Goal: Task Accomplishment & Management: Complete application form

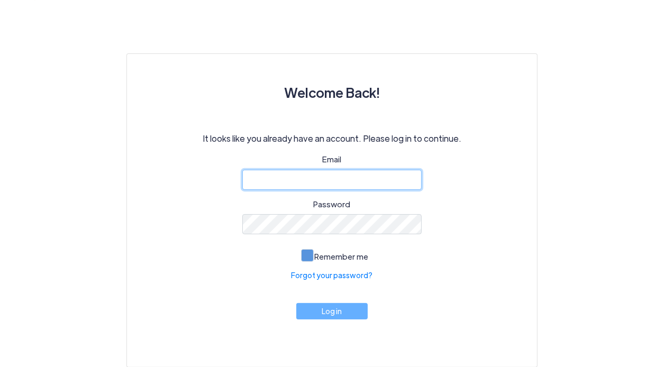
type input "[EMAIL_ADDRESS][DOMAIN_NAME]"
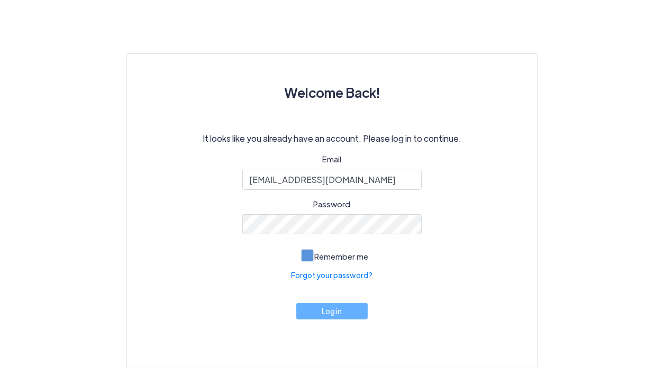
click at [310, 259] on span at bounding box center [307, 255] width 13 height 13
click at [0, 0] on input "Remember me" at bounding box center [0, 0] width 0 height 0
click at [330, 313] on button "Log in" at bounding box center [332, 309] width 72 height 16
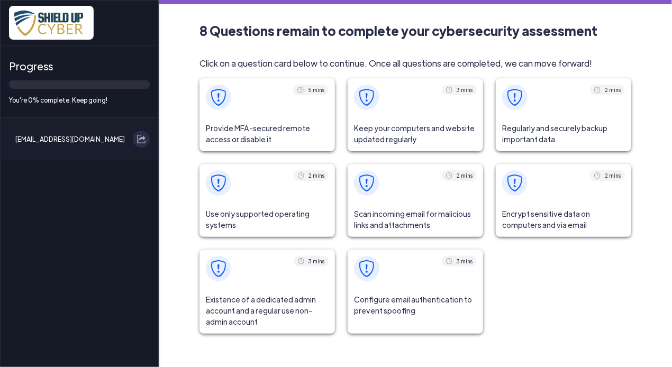
click at [252, 130] on span "Provide MFA-secured remote access or disable it" at bounding box center [267, 133] width 135 height 35
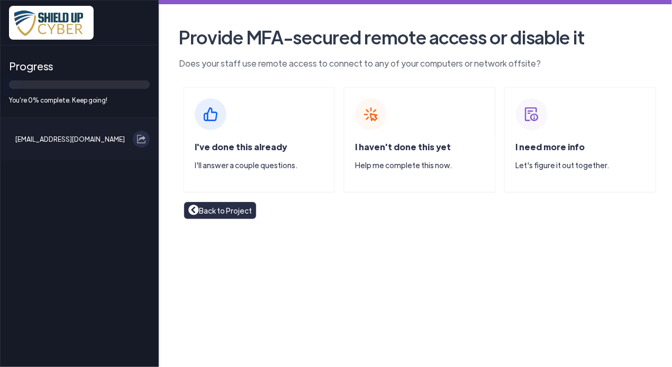
click at [248, 147] on span "I've done this already" at bounding box center [241, 146] width 92 height 11
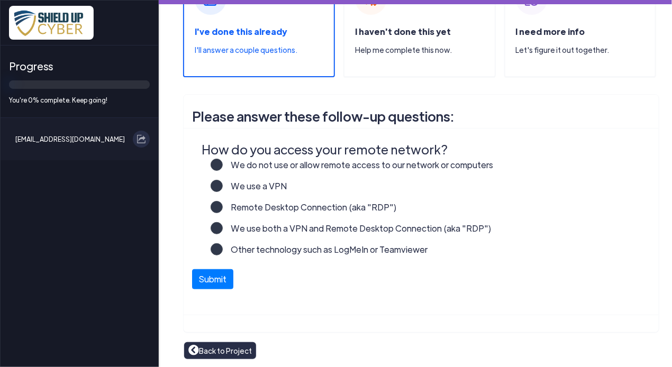
scroll to position [116, 0]
click at [223, 274] on button "Submit" at bounding box center [212, 276] width 41 height 20
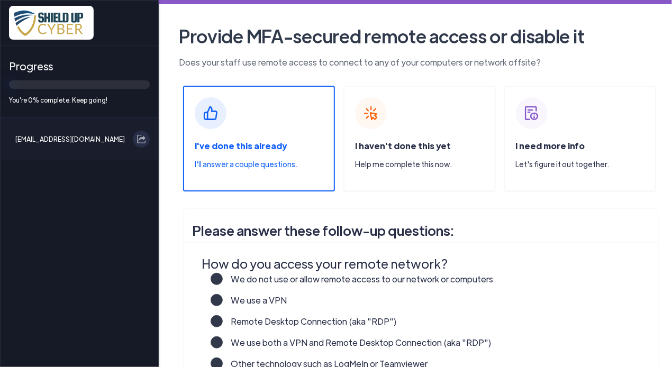
scroll to position [0, 0]
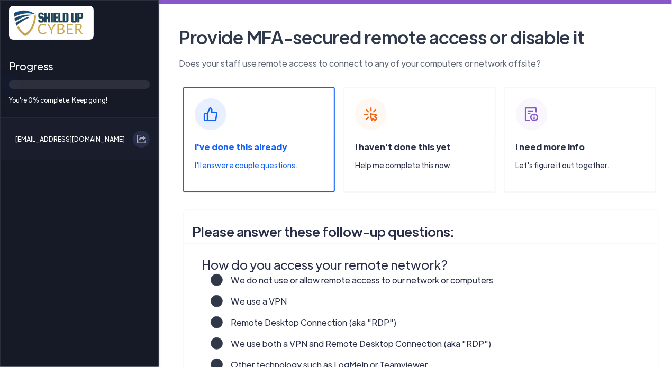
click at [252, 164] on p "I'll answer a couple questions." at bounding box center [264, 165] width 139 height 11
click at [386, 164] on p "Help me complete this now." at bounding box center [424, 165] width 139 height 11
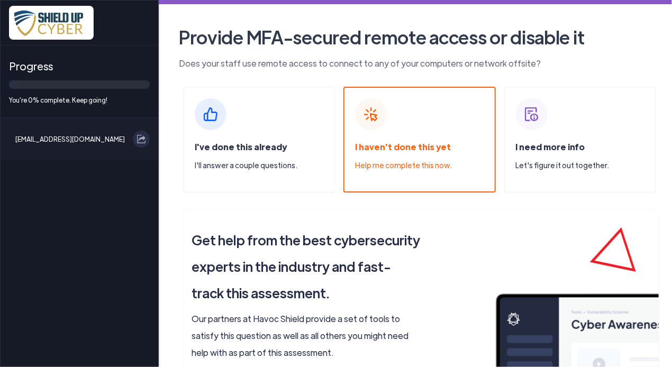
click at [547, 151] on span "I need more info" at bounding box center [550, 146] width 69 height 11
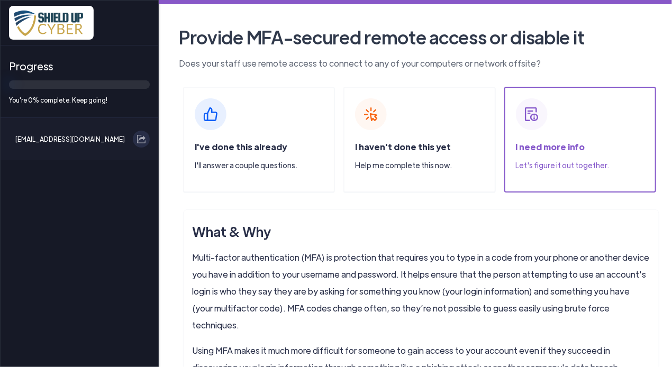
click at [408, 155] on div "I haven't done this yet Help me complete this now." at bounding box center [424, 160] width 139 height 39
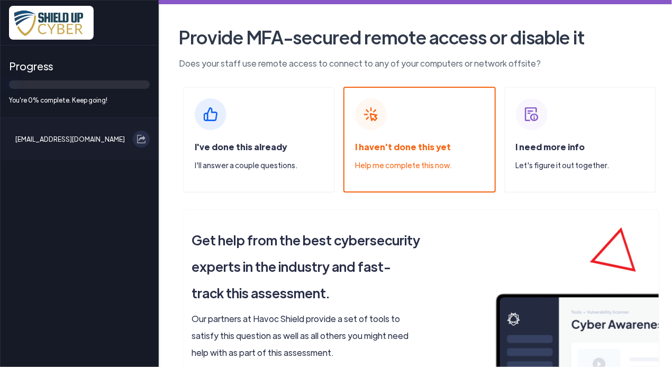
click at [261, 145] on span "I've done this already" at bounding box center [241, 146] width 92 height 11
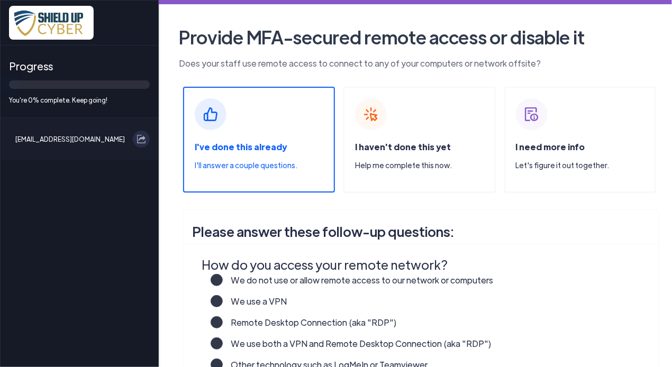
click at [223, 280] on label "We do not use or allow remote access to our network or computers" at bounding box center [358, 284] width 271 height 21
click at [0, 0] on input "We do not use or allow remote access to our network or computers" at bounding box center [0, 0] width 0 height 0
click at [223, 280] on label "We do not use or allow remote access to our network or computers" at bounding box center [358, 284] width 271 height 21
click at [0, 0] on input "We do not use or allow remote access to our network or computers" at bounding box center [0, 0] width 0 height 0
click at [223, 280] on label "We do not use or allow remote access to our network or computers" at bounding box center [358, 284] width 271 height 21
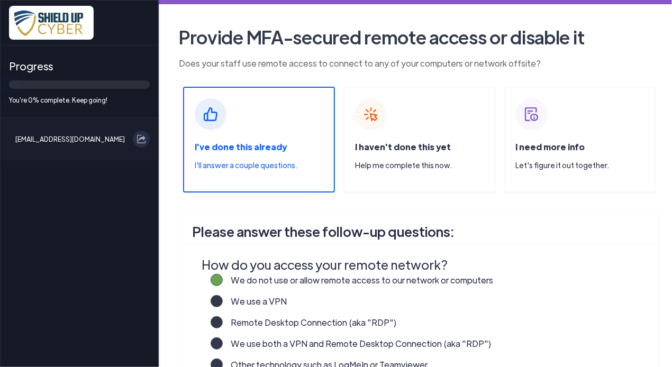
click at [0, 0] on input "We do not use or allow remote access to our network or computers" at bounding box center [0, 0] width 0 height 0
click at [223, 279] on label "We do not use or allow remote access to our network or computers" at bounding box center [358, 284] width 271 height 21
click at [0, 0] on input "We do not use or allow remote access to our network or computers" at bounding box center [0, 0] width 0 height 0
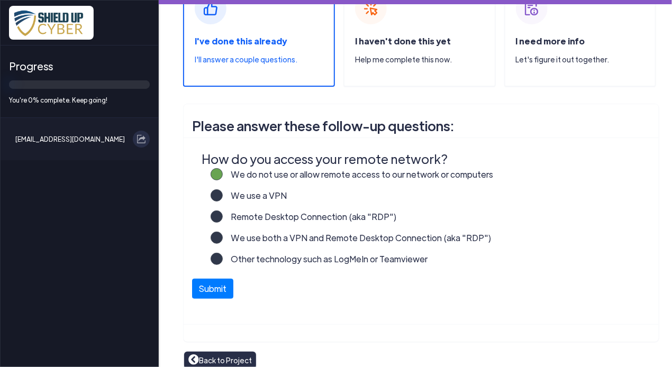
click at [223, 196] on label "We use a VPN" at bounding box center [255, 199] width 65 height 21
click at [0, 0] on input "We use a VPN" at bounding box center [0, 0] width 0 height 0
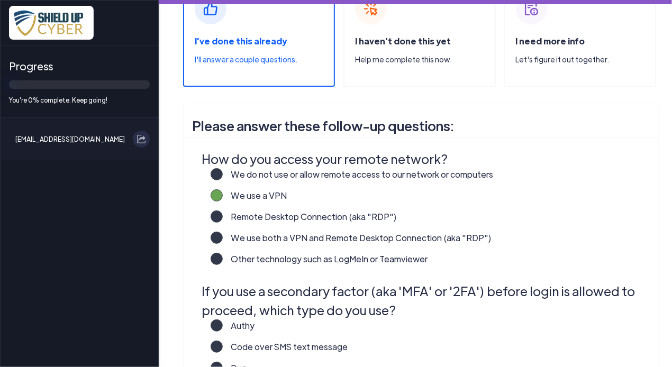
click at [223, 221] on label "Remote Desktop Connection (aka "RDP")" at bounding box center [310, 221] width 175 height 21
click at [0, 0] on input "Remote Desktop Connection (aka "RDP")" at bounding box center [0, 0] width 0 height 0
click at [223, 195] on label "We use a VPN" at bounding box center [255, 199] width 65 height 21
click at [0, 0] on input "We use a VPN" at bounding box center [0, 0] width 0 height 0
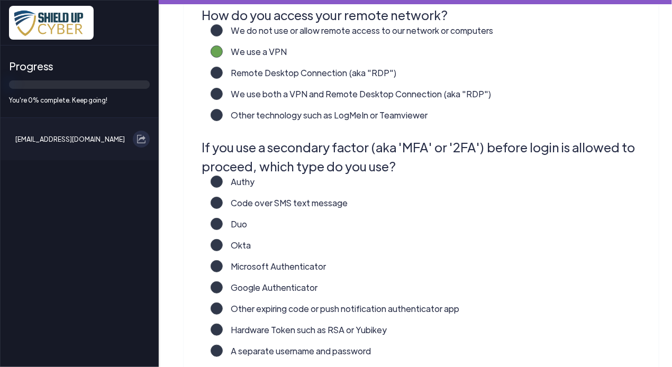
scroll to position [265, 0]
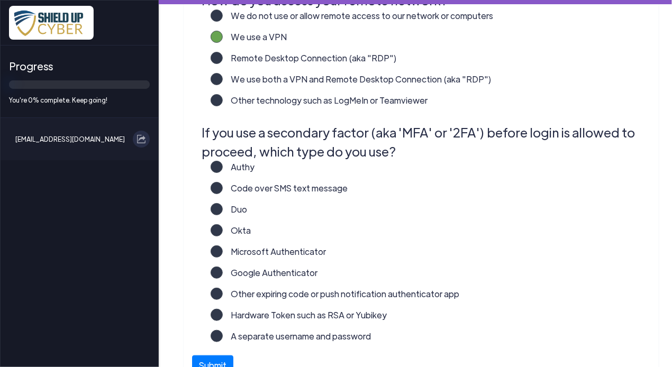
click at [223, 209] on label "Duo" at bounding box center [235, 213] width 25 height 21
click at [0, 0] on input "Duo" at bounding box center [0, 0] width 0 height 0
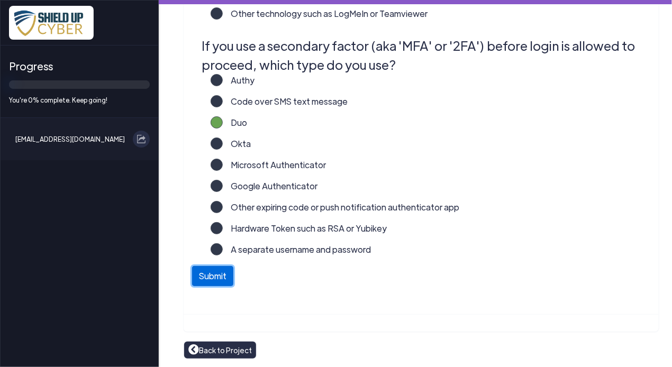
click at [209, 279] on button "Submit" at bounding box center [212, 276] width 41 height 20
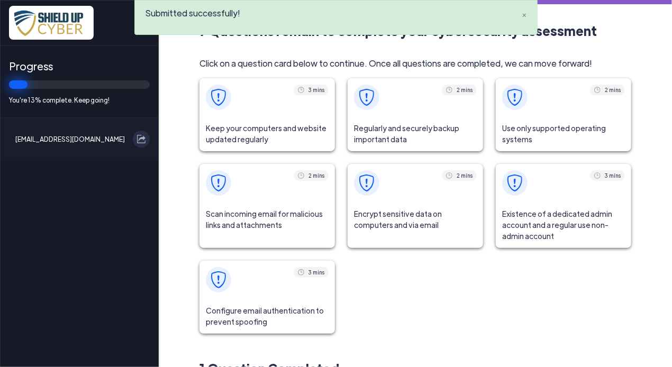
click at [264, 125] on span "Keep your computers and website updated regularly" at bounding box center [267, 133] width 135 height 35
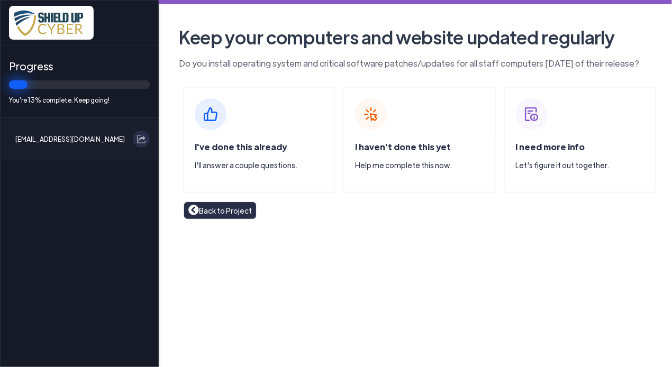
click at [237, 151] on span "I've done this already" at bounding box center [241, 146] width 92 height 11
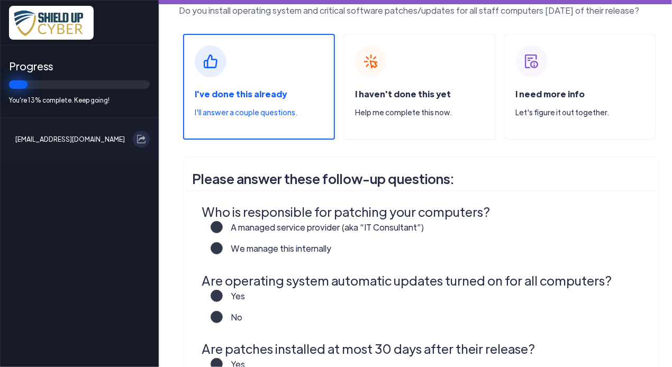
scroll to position [106, 0]
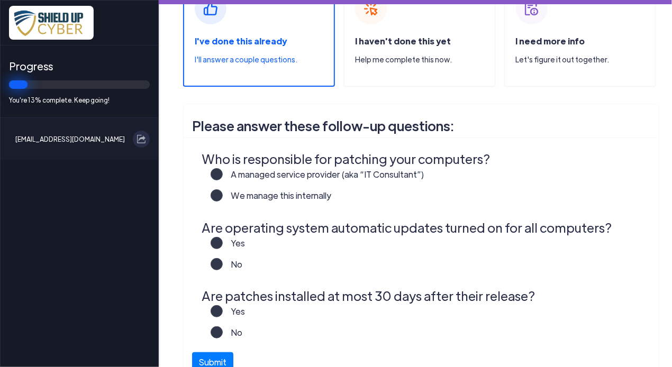
click at [223, 187] on label "A managed service provider (aka “IT Consultant”)" at bounding box center [324, 178] width 202 height 21
click at [0, 0] on input "A managed service provider (aka “IT Consultant”)" at bounding box center [0, 0] width 0 height 0
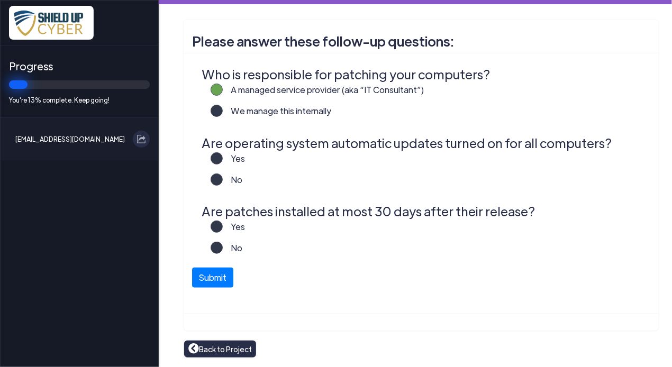
scroll to position [202, 0]
click at [223, 160] on label "Yes" at bounding box center [234, 162] width 23 height 21
click at [0, 0] on input "Yes" at bounding box center [0, 0] width 0 height 0
click at [223, 224] on label "Yes" at bounding box center [234, 231] width 23 height 21
click at [0, 0] on input "Yes" at bounding box center [0, 0] width 0 height 0
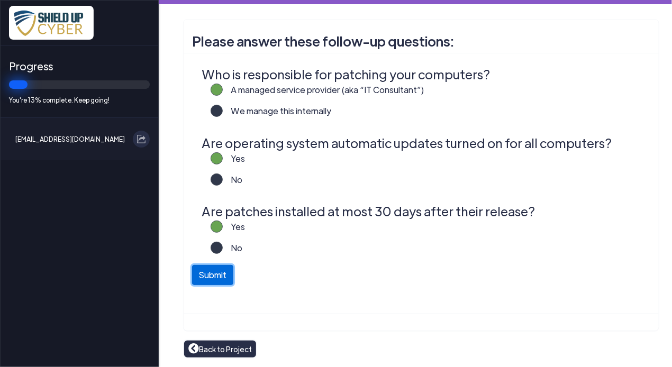
click at [213, 273] on button "Submit" at bounding box center [212, 275] width 41 height 20
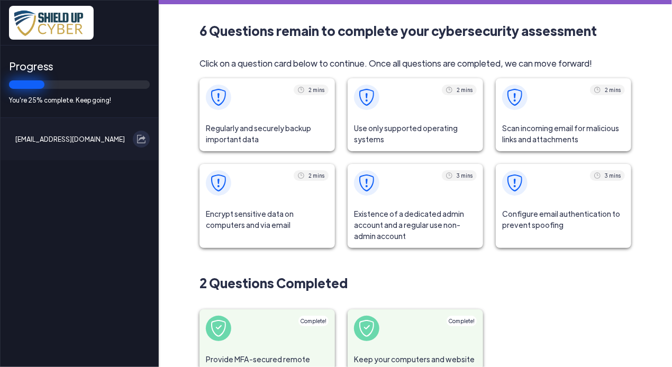
click at [263, 128] on span "Regularly and securely backup important data" at bounding box center [267, 133] width 135 height 35
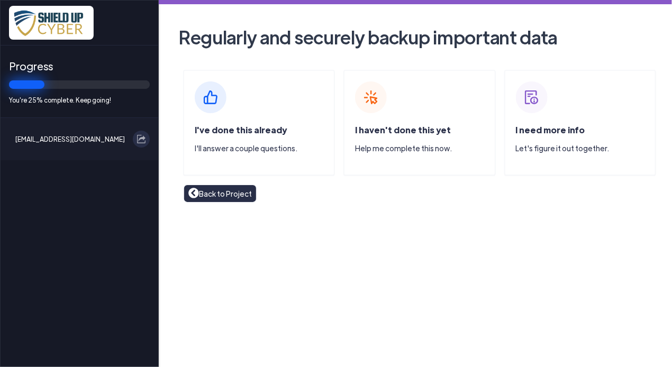
click at [218, 139] on div "I've done this already I'll answer a couple questions." at bounding box center [264, 143] width 139 height 39
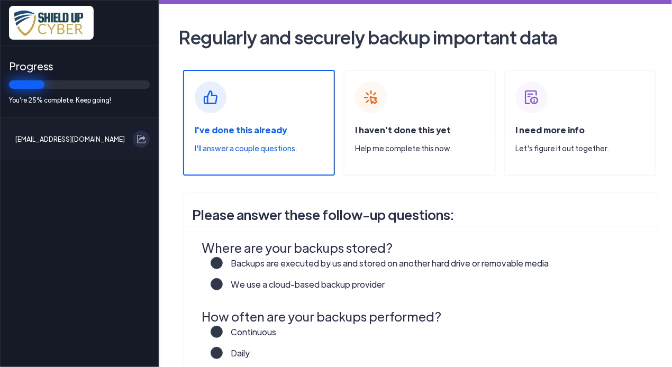
click at [223, 283] on label "We use a cloud-based backup provider" at bounding box center [304, 288] width 162 height 21
click at [0, 0] on input "We use a cloud-based backup provider" at bounding box center [0, 0] width 0 height 0
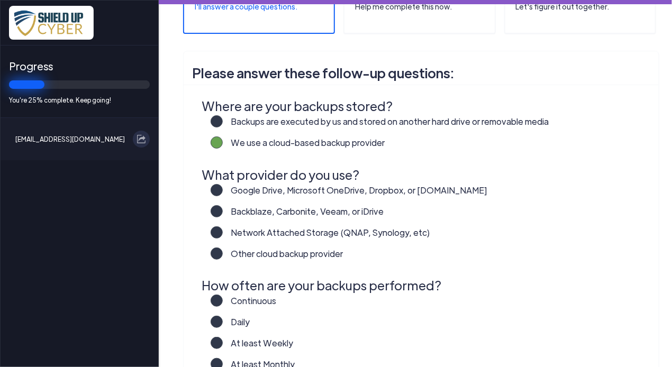
scroll to position [159, 0]
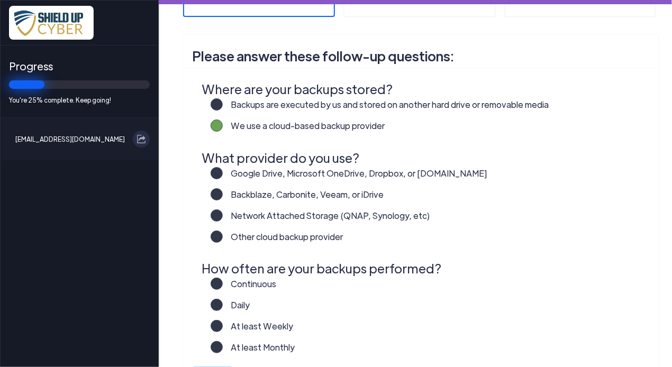
click at [223, 285] on label "Continuous" at bounding box center [250, 288] width 54 height 21
click at [0, 0] on input "Continuous" at bounding box center [0, 0] width 0 height 0
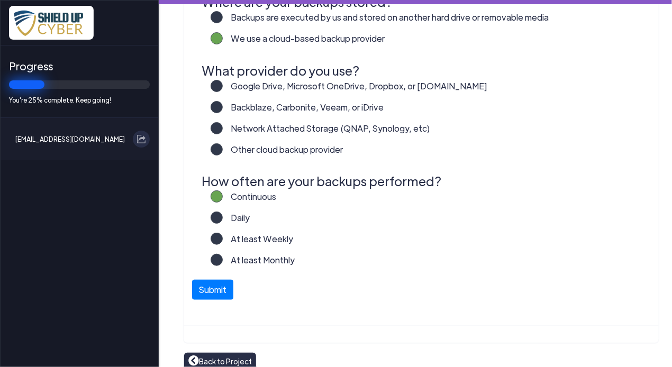
scroll to position [257, 0]
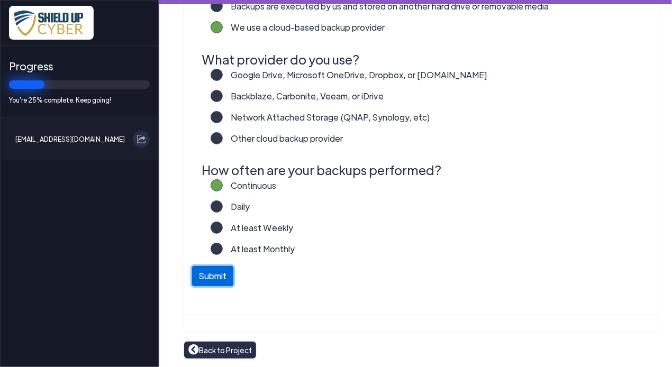
click at [207, 276] on button "Submit" at bounding box center [212, 276] width 41 height 20
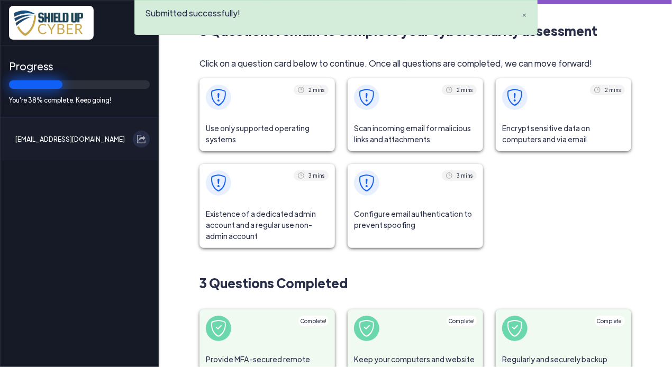
click at [250, 127] on span "Use only supported operating systems" at bounding box center [267, 133] width 135 height 35
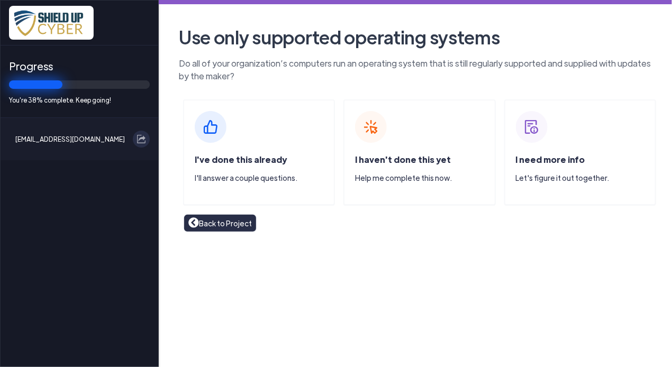
drag, startPoint x: 250, startPoint y: 128, endPoint x: 241, endPoint y: 162, distance: 35.4
click at [241, 162] on span "I've done this already" at bounding box center [241, 159] width 92 height 11
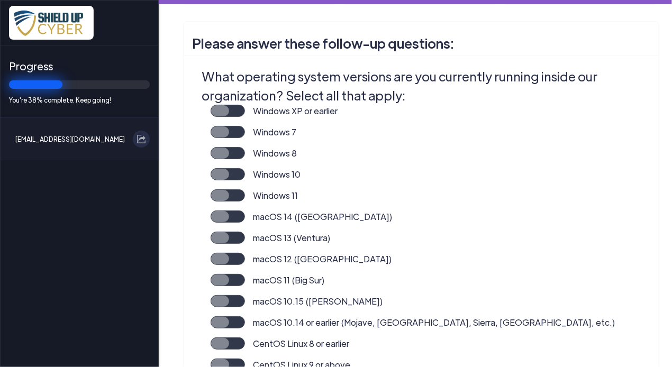
scroll to position [201, 0]
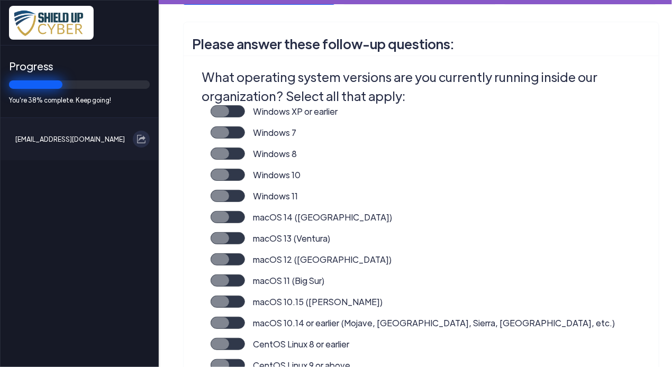
click at [245, 195] on label "Windows 11" at bounding box center [271, 200] width 53 height 21
click at [0, 0] on input "Windows 11" at bounding box center [0, 0] width 0 height 0
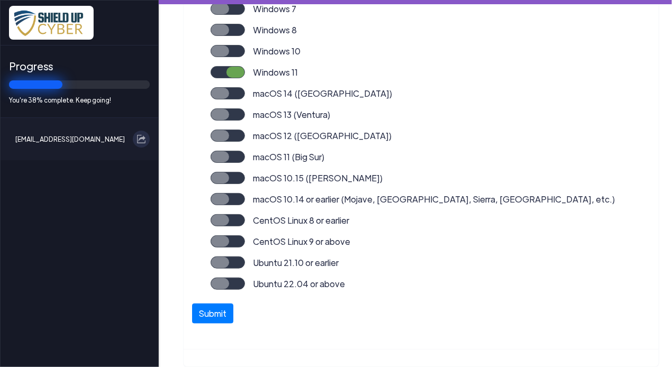
scroll to position [306, 0]
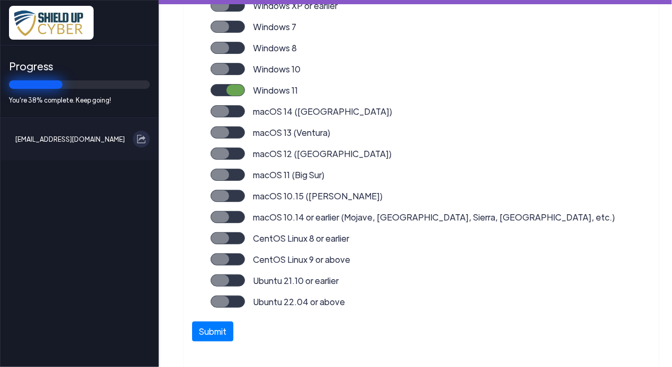
click at [245, 68] on label "Windows 10" at bounding box center [273, 73] width 56 height 21
click at [0, 0] on input "Windows 10" at bounding box center [0, 0] width 0 height 0
click at [245, 68] on label "Windows 10" at bounding box center [273, 73] width 56 height 21
click at [0, 0] on input "Windows 10" at bounding box center [0, 0] width 0 height 0
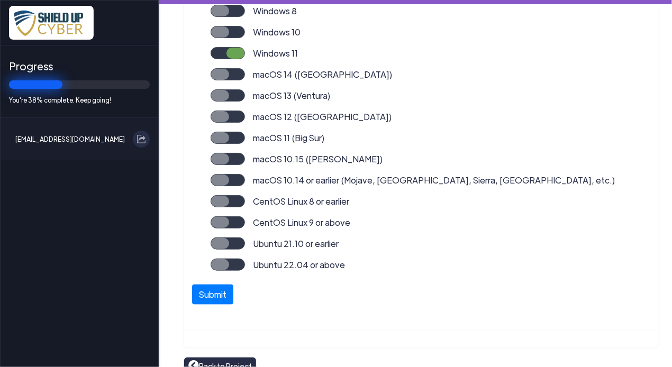
scroll to position [359, 0]
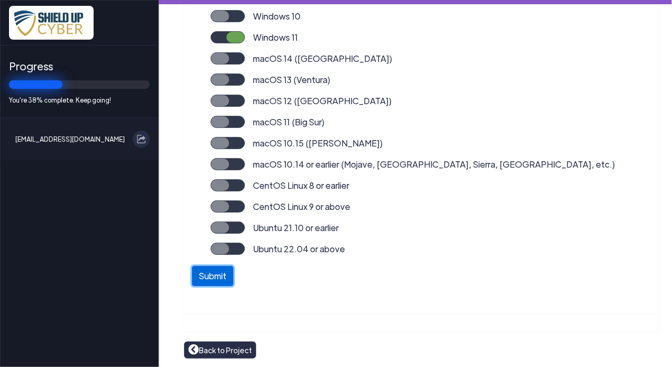
click at [204, 274] on button "Submit" at bounding box center [212, 276] width 41 height 20
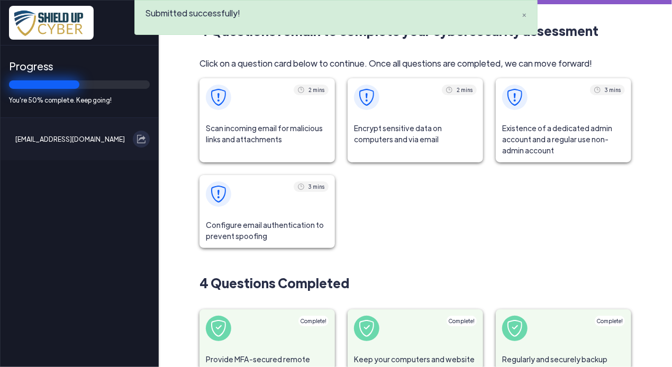
click at [270, 128] on span "Scan incoming email for malicious links and attachments" at bounding box center [267, 133] width 135 height 35
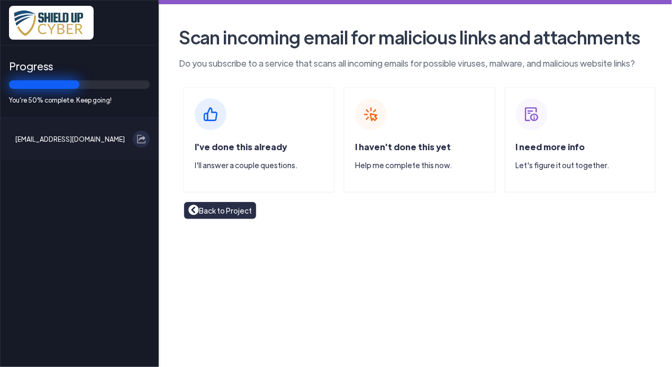
click at [261, 147] on span "I've done this already" at bounding box center [241, 146] width 92 height 11
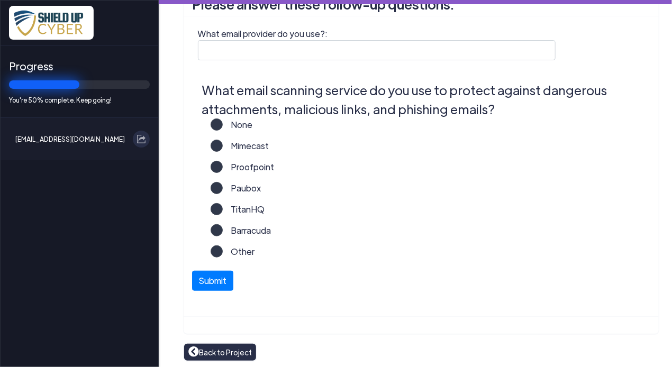
scroll to position [230, 0]
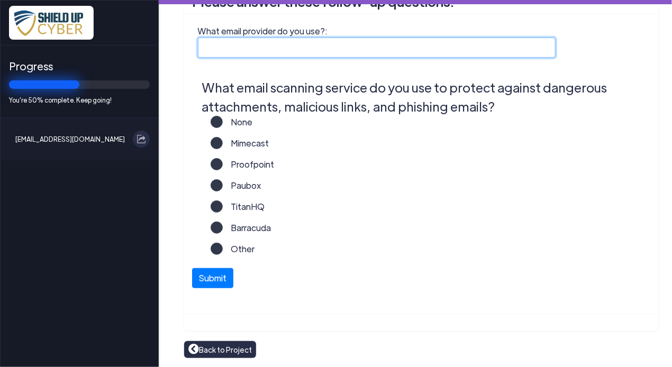
click at [216, 49] on input "What email provider do you use?:" at bounding box center [377, 48] width 358 height 20
type input "Outlook"
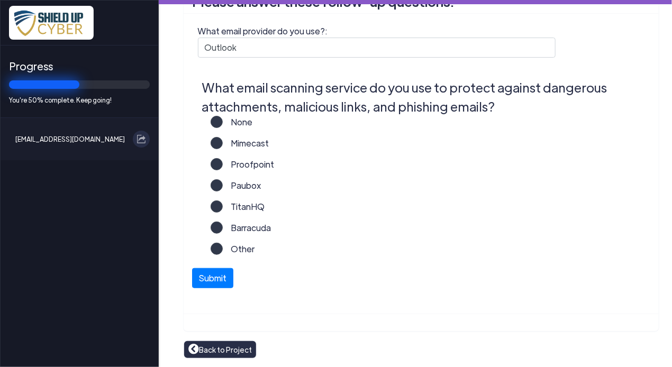
click at [201, 229] on div "Barracuda" at bounding box center [421, 232] width 447 height 21
click at [223, 229] on label "Barracuda" at bounding box center [247, 232] width 49 height 21
click at [0, 0] on input "Barracuda" at bounding box center [0, 0] width 0 height 0
click at [209, 278] on button "Submit" at bounding box center [212, 276] width 41 height 20
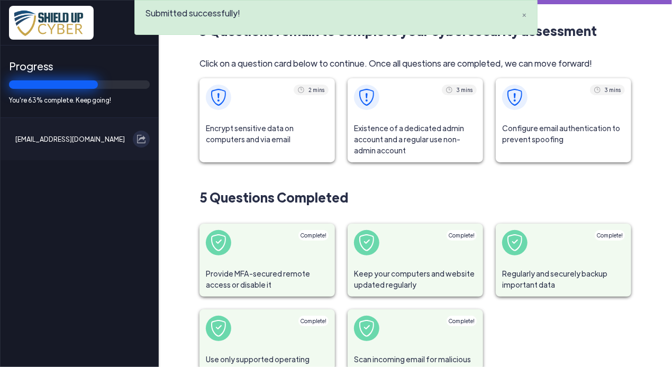
click at [265, 132] on span "Encrypt sensitive data on computers and via email" at bounding box center [267, 133] width 135 height 35
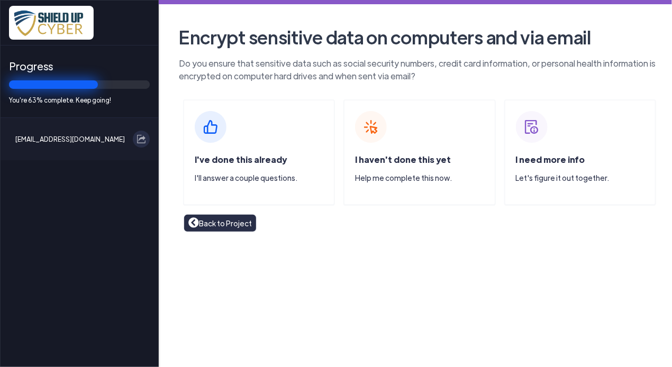
click at [237, 182] on p "I'll answer a couple questions." at bounding box center [264, 178] width 139 height 11
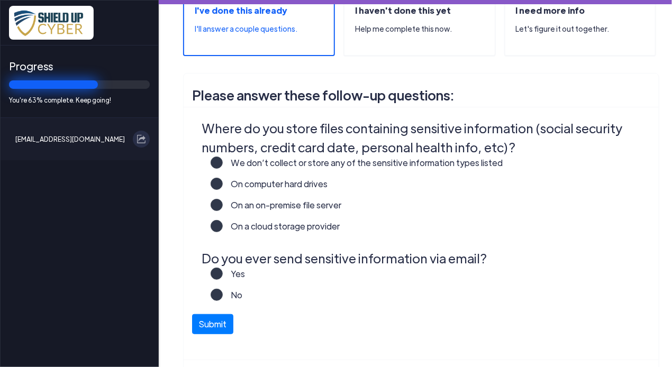
scroll to position [159, 0]
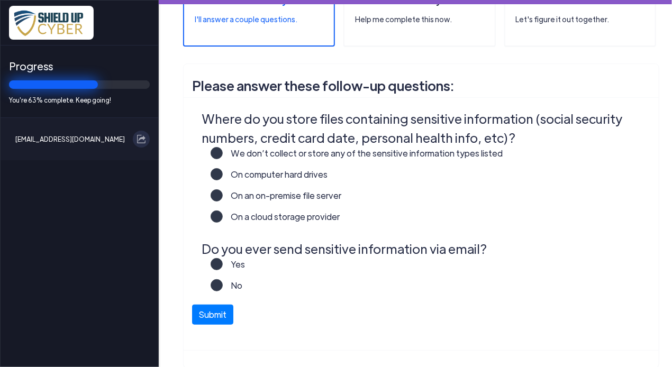
click at [223, 216] on label "On a cloud storage provider" at bounding box center [281, 221] width 117 height 21
click at [0, 0] on input "On a cloud storage provider" at bounding box center [0, 0] width 0 height 0
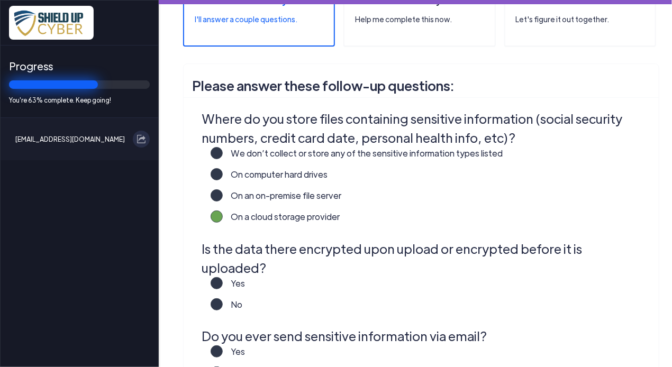
click at [223, 155] on label "We don’t collect or store any of the sensitive information types listed" at bounding box center [363, 157] width 280 height 21
click at [0, 0] on input "We don’t collect or store any of the sensitive information types listed" at bounding box center [0, 0] width 0 height 0
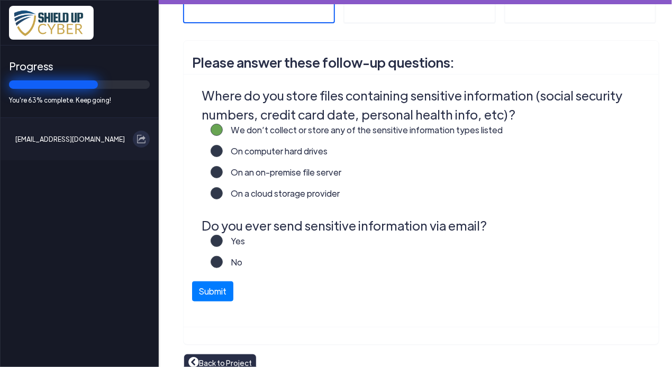
scroll to position [195, 0]
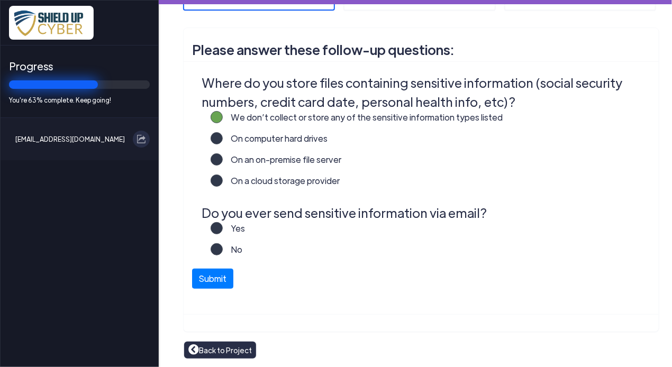
click at [223, 225] on label "Yes" at bounding box center [234, 232] width 23 height 21
click at [0, 0] on input "Yes" at bounding box center [0, 0] width 0 height 0
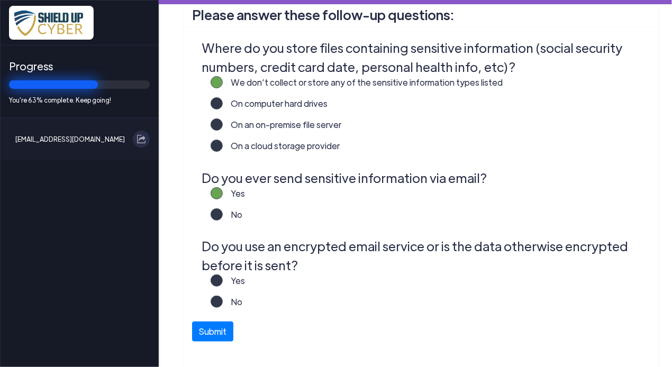
scroll to position [248, 0]
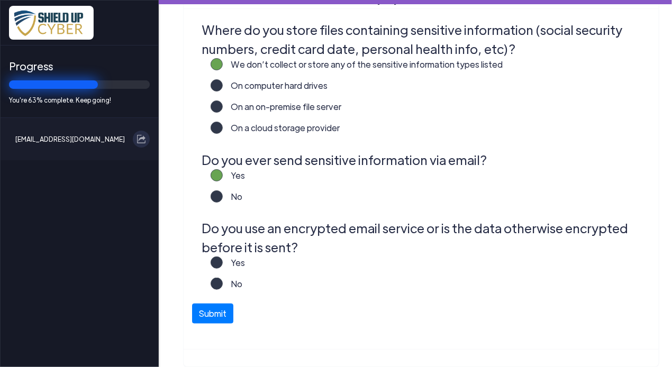
click at [223, 259] on label "Yes" at bounding box center [234, 267] width 23 height 21
click at [0, 0] on input "Yes" at bounding box center [0, 0] width 0 height 0
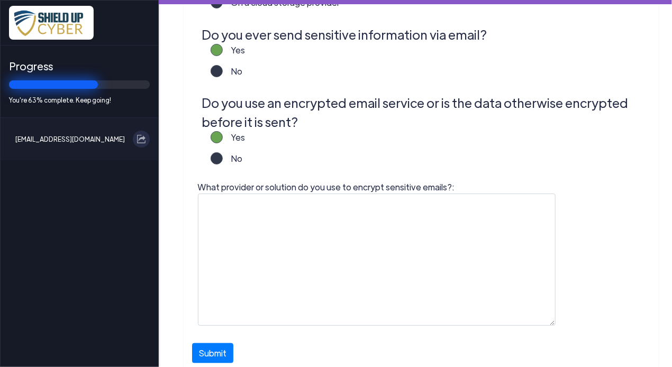
scroll to position [406, 0]
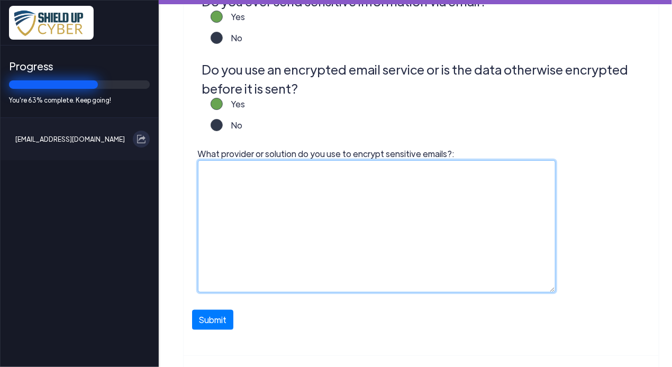
click at [222, 173] on textarea "What provider or solution do you use to encrypt sensitive emails?:" at bounding box center [377, 226] width 358 height 132
click at [332, 180] on textarea "What provider or solution do you use to encrypt sensitive emails?:" at bounding box center [377, 226] width 358 height 132
type textarea "SharePoint"
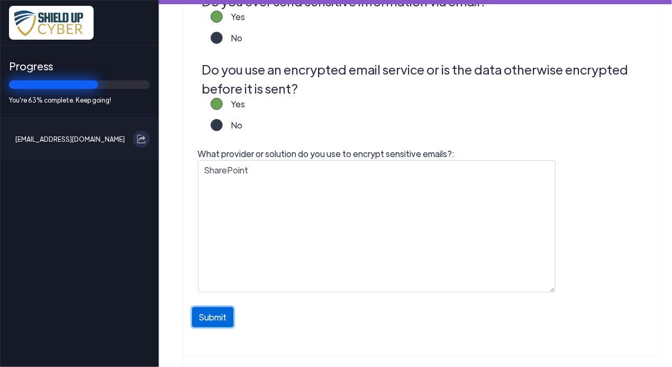
click at [216, 325] on button "Submit" at bounding box center [212, 317] width 41 height 20
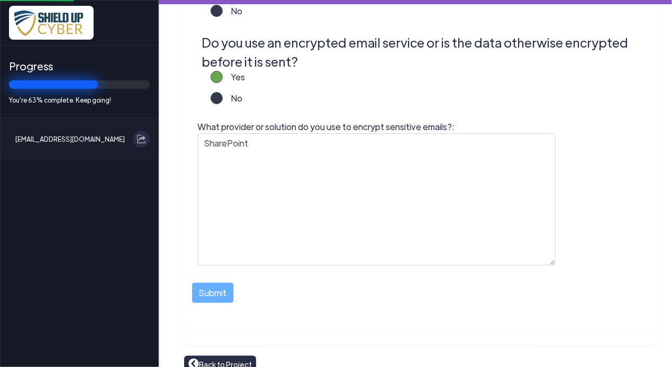
scroll to position [448, 0]
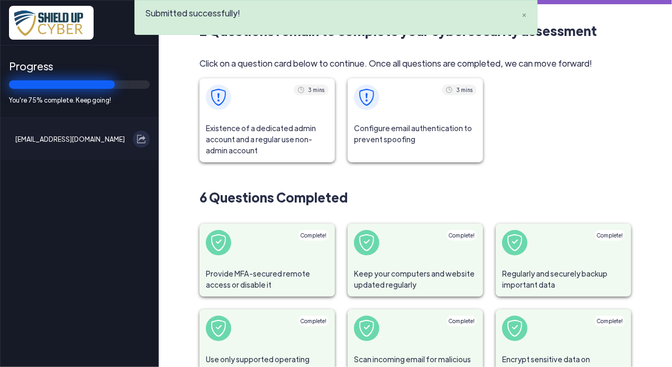
click at [271, 123] on span "Existence of a dedicated admin account and a regular use non-admin account" at bounding box center [267, 139] width 135 height 46
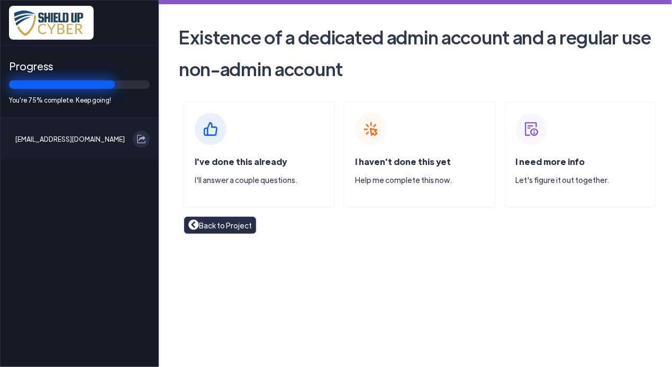
click at [243, 166] on span "I've done this already" at bounding box center [241, 161] width 92 height 11
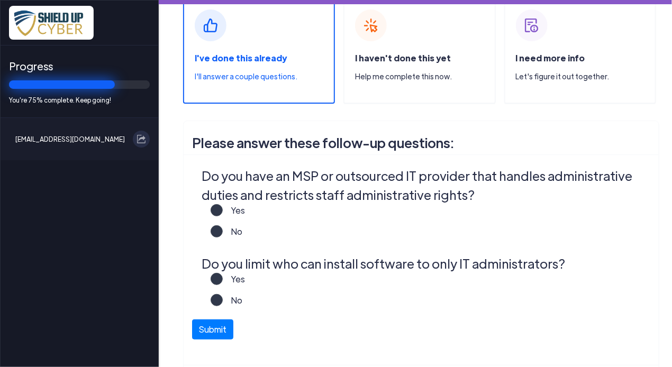
scroll to position [106, 0]
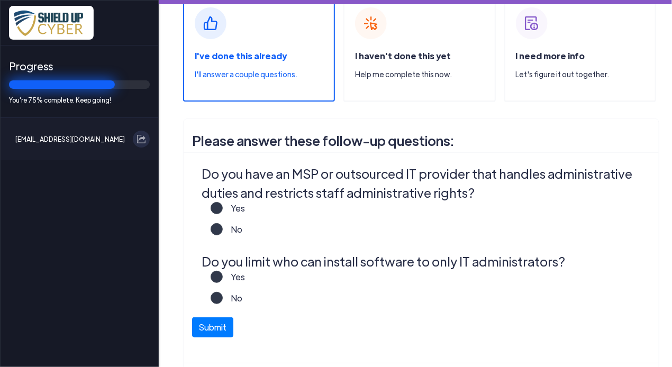
click at [223, 206] on label "Yes" at bounding box center [234, 212] width 23 height 21
click at [0, 0] on input "Yes" at bounding box center [0, 0] width 0 height 0
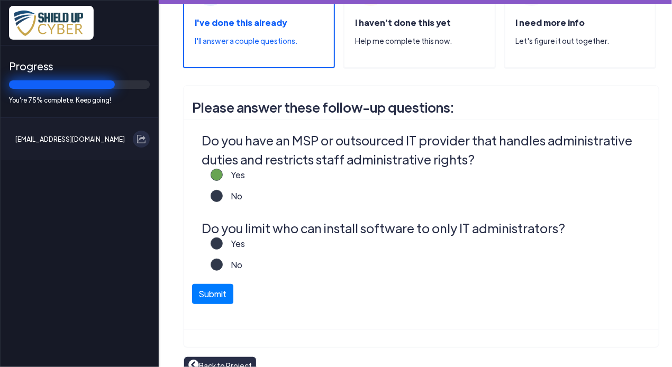
scroll to position [155, 0]
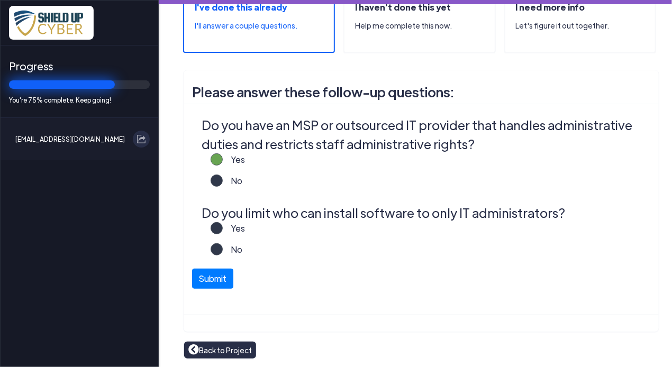
click at [223, 234] on label "Yes" at bounding box center [234, 232] width 23 height 21
click at [0, 0] on input "Yes" at bounding box center [0, 0] width 0 height 0
click at [206, 280] on button "Submit" at bounding box center [212, 276] width 41 height 20
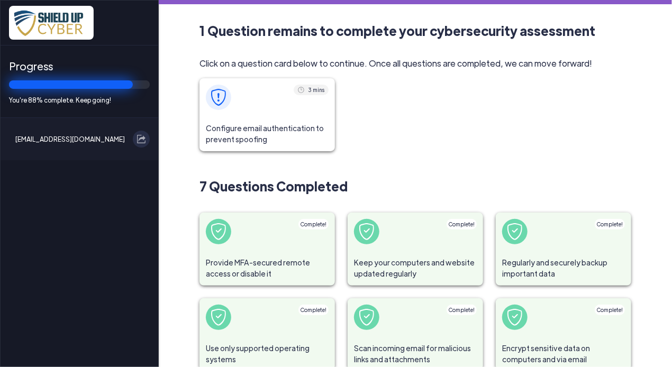
click at [252, 133] on span "Configure email authentication to prevent spoofing" at bounding box center [267, 133] width 135 height 35
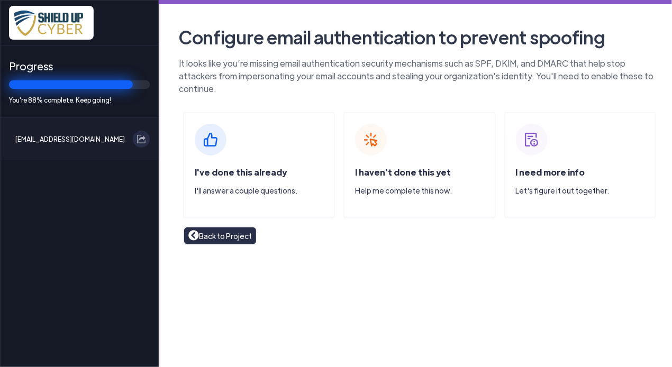
click at [239, 169] on div "I've done this already I'll answer a couple questions." at bounding box center [264, 185] width 139 height 39
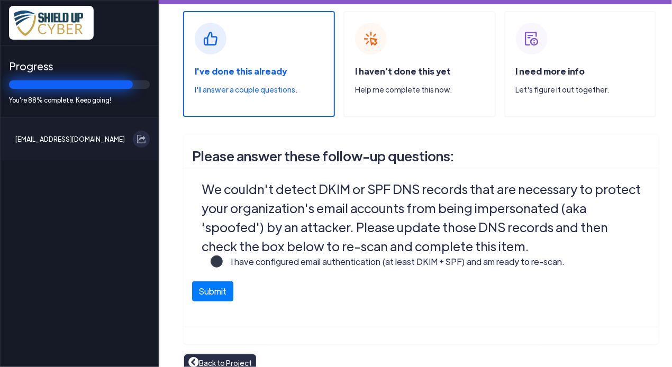
scroll to position [106, 0]
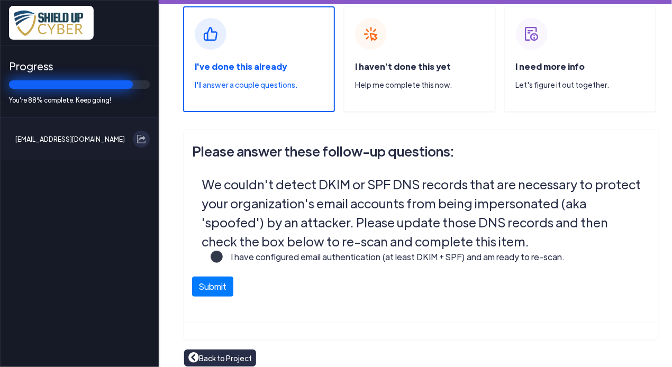
click at [223, 256] on label "I have configured email authentication (at least DKIM + SPF) and am ready to re…" at bounding box center [394, 261] width 342 height 21
click at [0, 0] on input "I have configured email authentication (at least DKIM + SPF) and am ready to re…" at bounding box center [0, 0] width 0 height 0
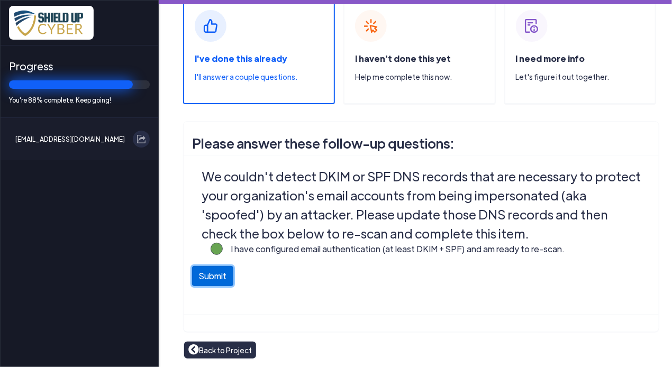
click at [203, 279] on button "Submit" at bounding box center [212, 276] width 41 height 20
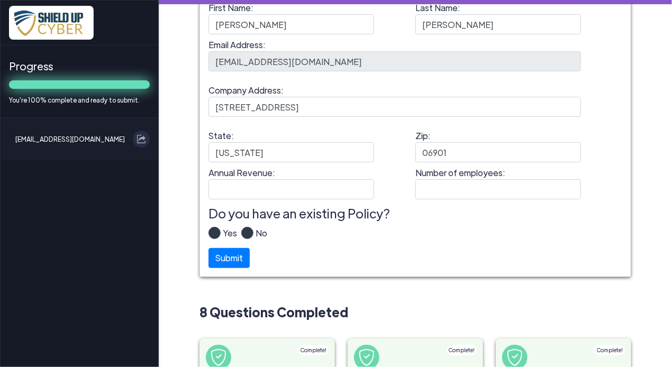
scroll to position [106, 0]
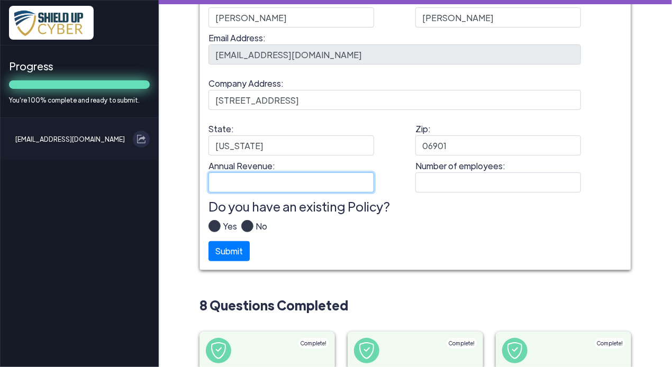
click at [252, 185] on input "Annual Revenue:" at bounding box center [292, 183] width 166 height 20
type input "$12,138,787"
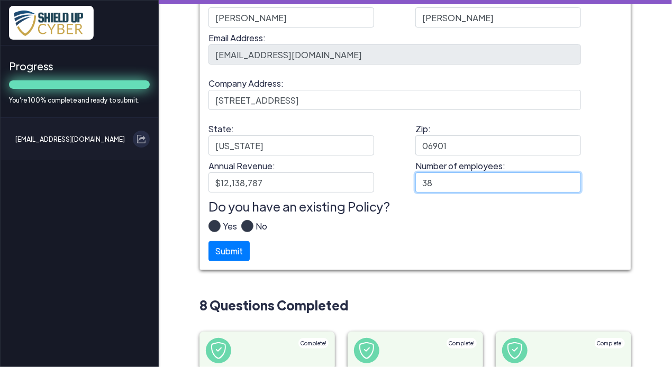
click at [431, 182] on input "38" at bounding box center [498, 183] width 166 height 20
type input "35"
click at [221, 229] on label "Yes" at bounding box center [229, 230] width 16 height 21
click at [0, 0] on input "Yes" at bounding box center [0, 0] width 0 height 0
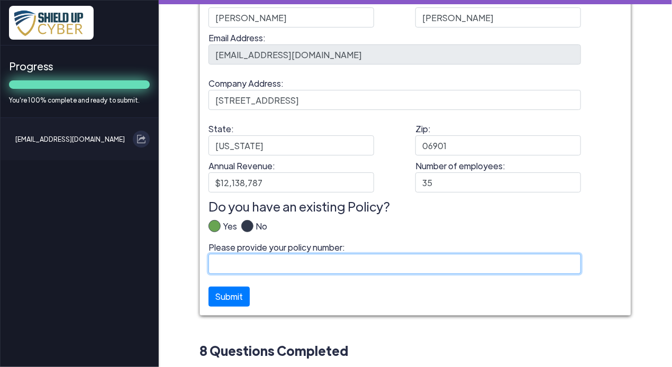
click at [220, 265] on input "Please provide your policy number:" at bounding box center [395, 264] width 373 height 20
click at [369, 266] on input "Please provide your policy number:" at bounding box center [395, 264] width 373 height 20
type input "B11375YRS022-01"
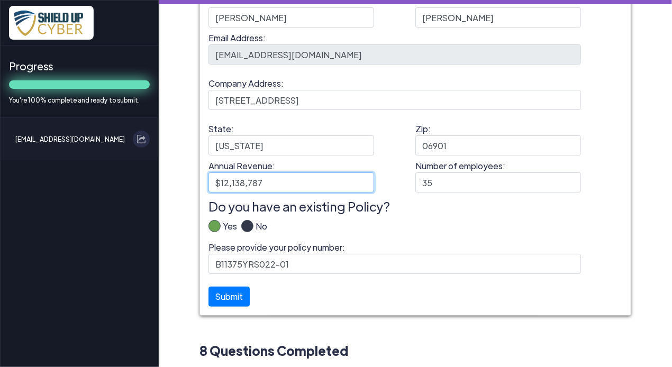
click at [298, 179] on input "$12,138,787" at bounding box center [292, 183] width 166 height 20
click at [227, 185] on input "$12,138,787" at bounding box center [292, 183] width 166 height 20
type input "$13,245,069"
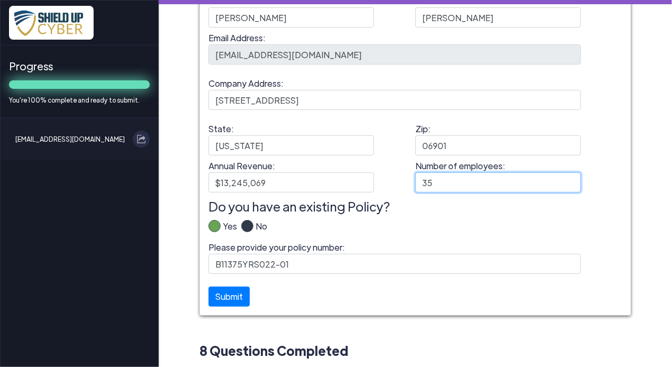
click at [426, 176] on input "35" at bounding box center [498, 183] width 166 height 20
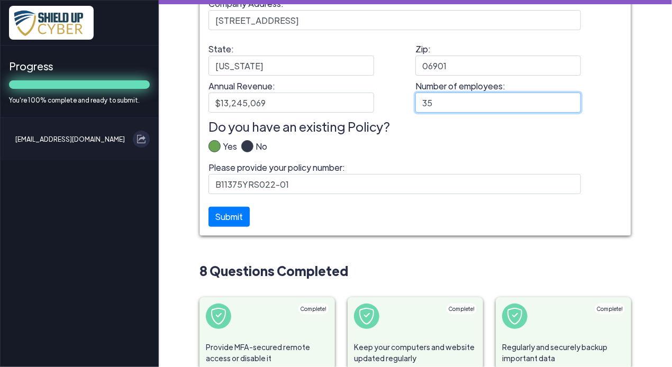
scroll to position [212, 0]
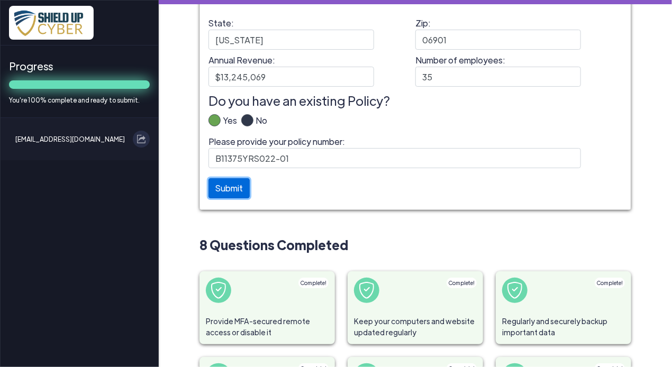
click at [230, 191] on button "Submit" at bounding box center [229, 188] width 41 height 20
